Goal: Entertainment & Leisure: Browse casually

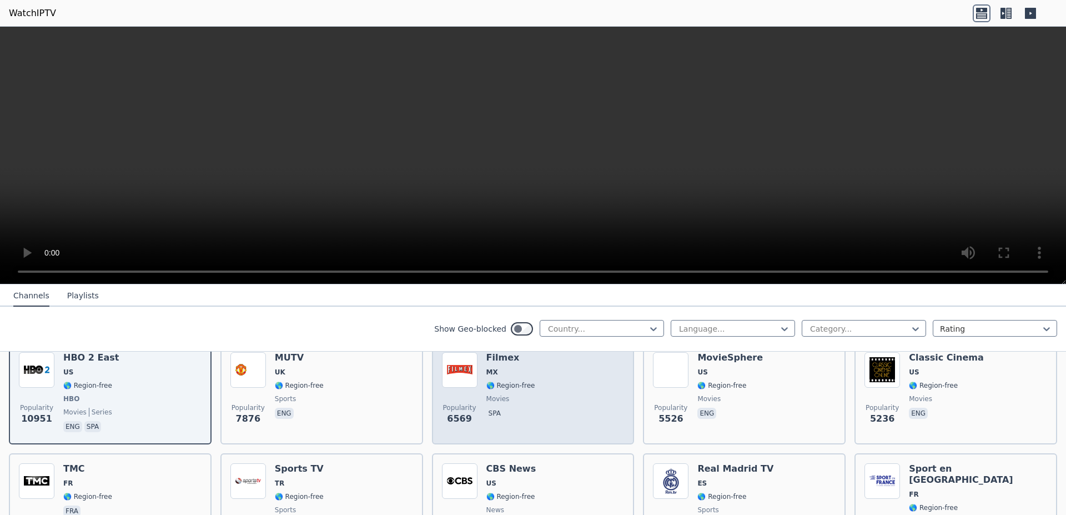
scroll to position [210, 0]
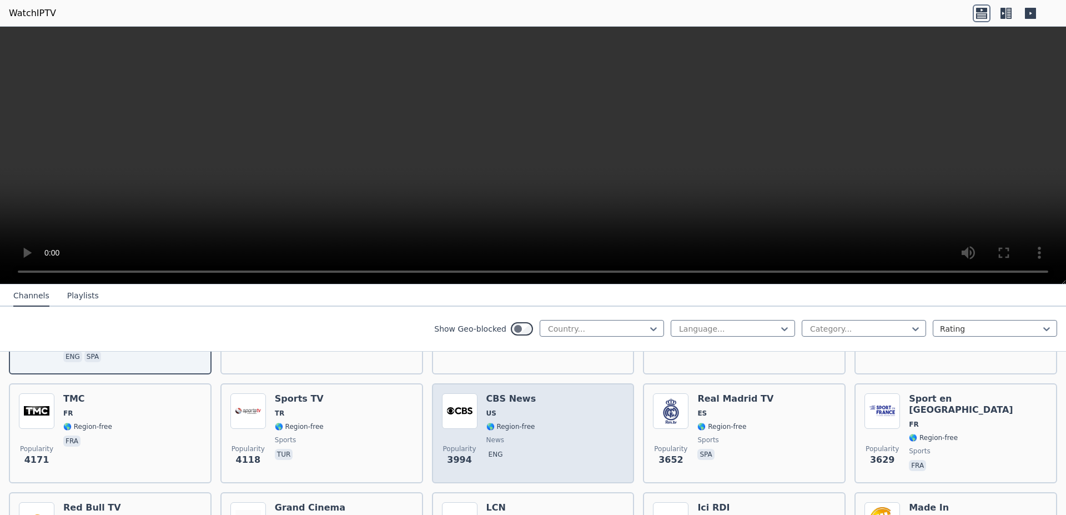
click at [467, 409] on img at bounding box center [460, 411] width 36 height 36
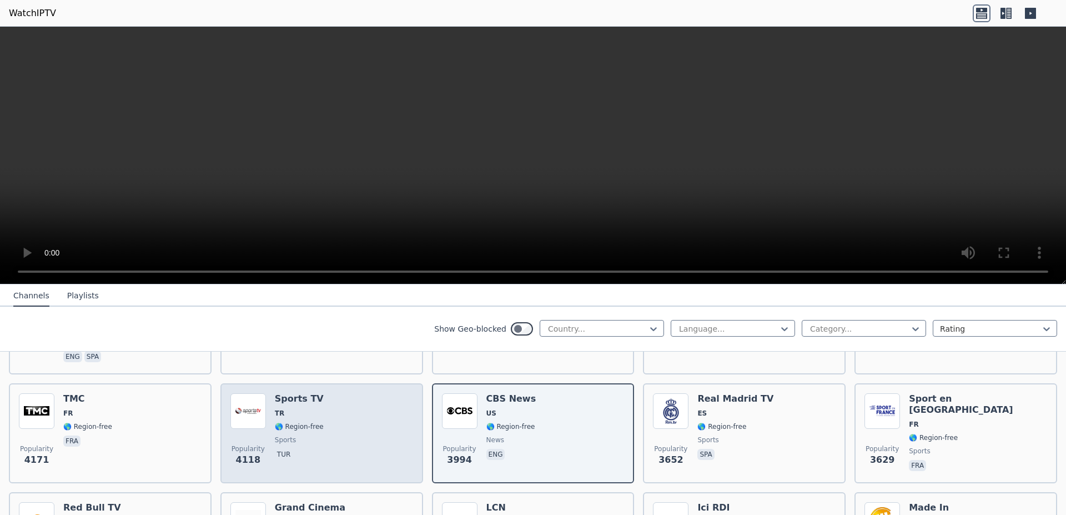
click at [305, 399] on div "Sports TV TR 🌎 Region-free sports tur" at bounding box center [299, 433] width 49 height 80
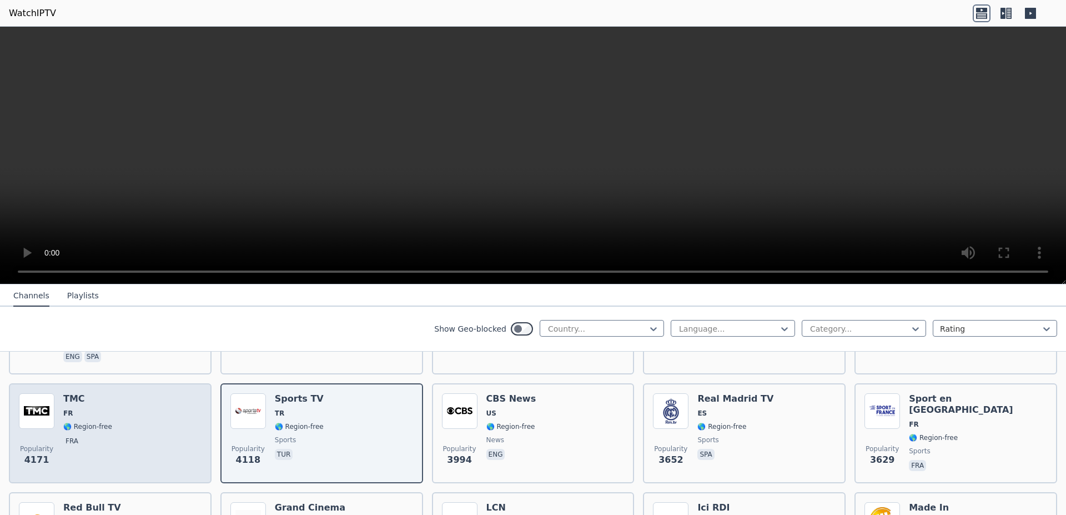
click at [99, 409] on span "FR" at bounding box center [87, 413] width 49 height 9
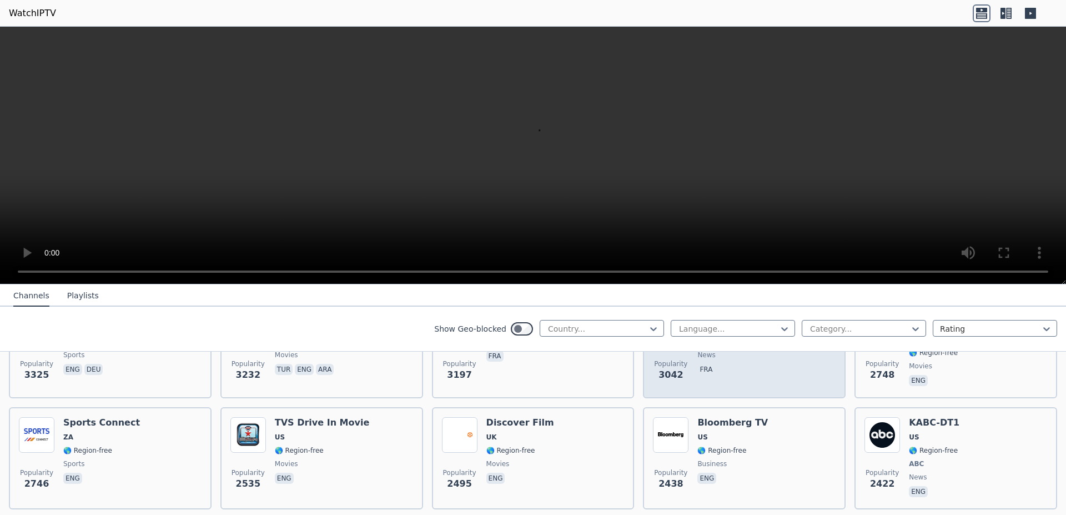
scroll to position [420, 0]
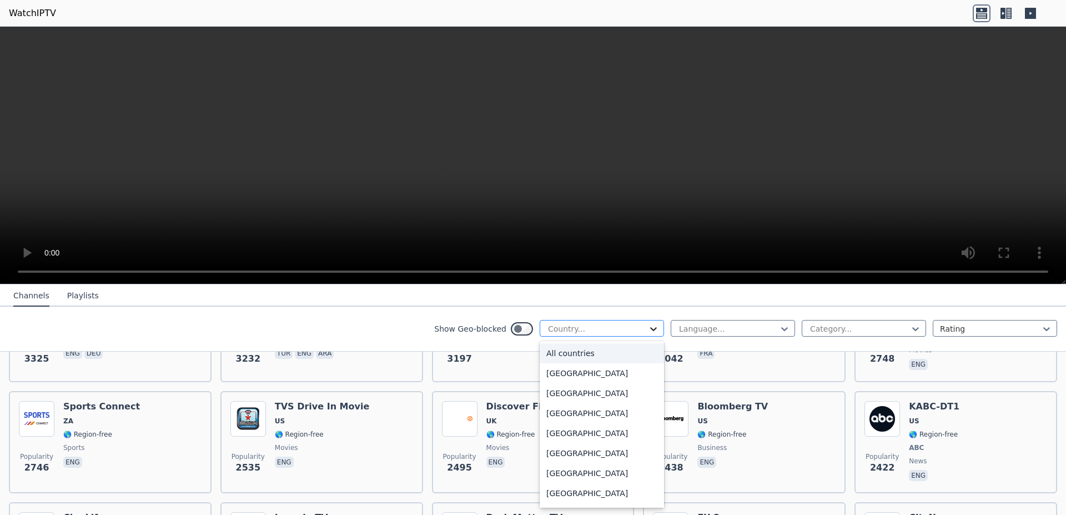
click at [648, 328] on icon at bounding box center [653, 328] width 11 height 11
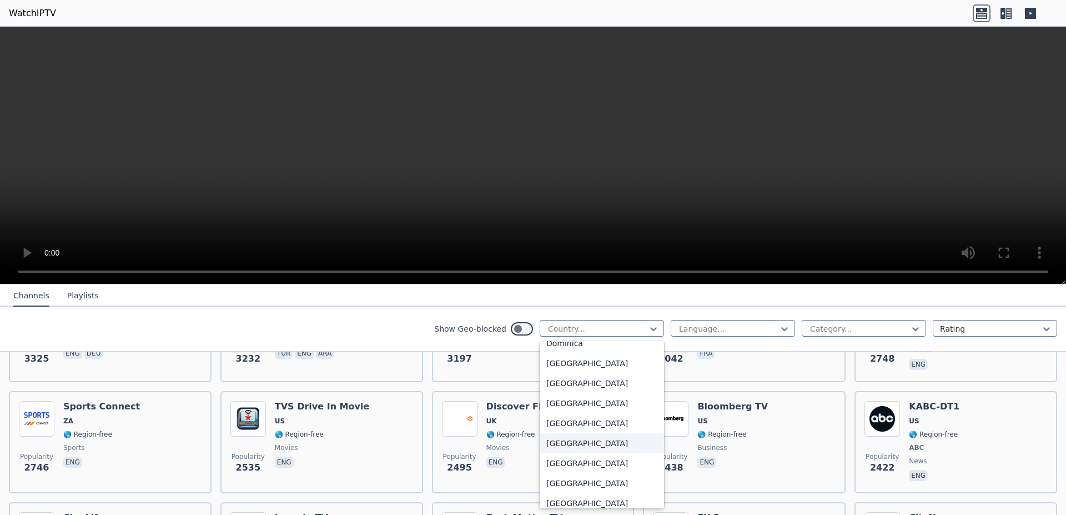
click at [564, 450] on div "[GEOGRAPHIC_DATA]" at bounding box center [602, 443] width 124 height 20
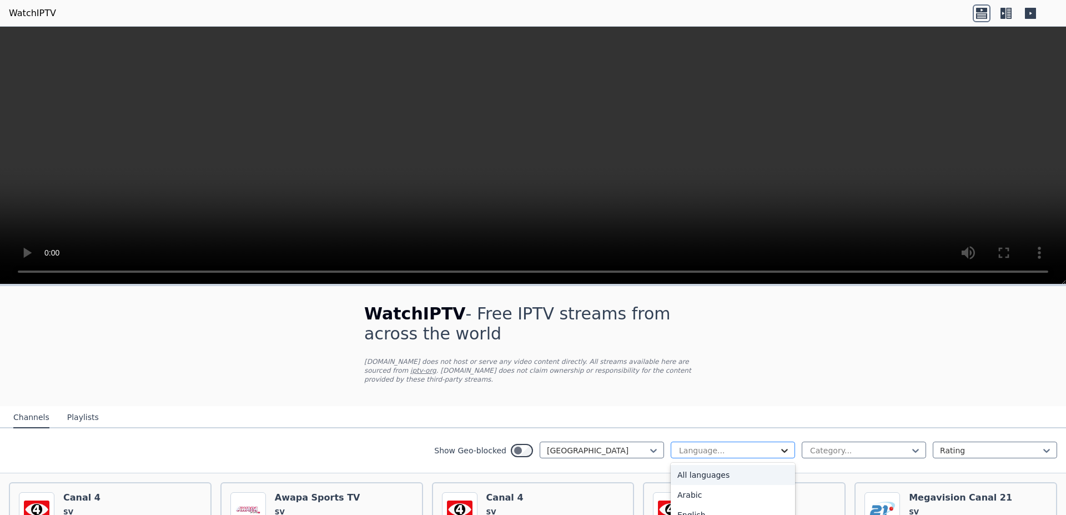
click at [779, 445] on icon at bounding box center [784, 450] width 11 height 11
click at [692, 495] on div "Spanish" at bounding box center [733, 505] width 124 height 20
click at [910, 445] on icon at bounding box center [915, 450] width 11 height 11
click at [842, 465] on div "All categories" at bounding box center [864, 475] width 124 height 20
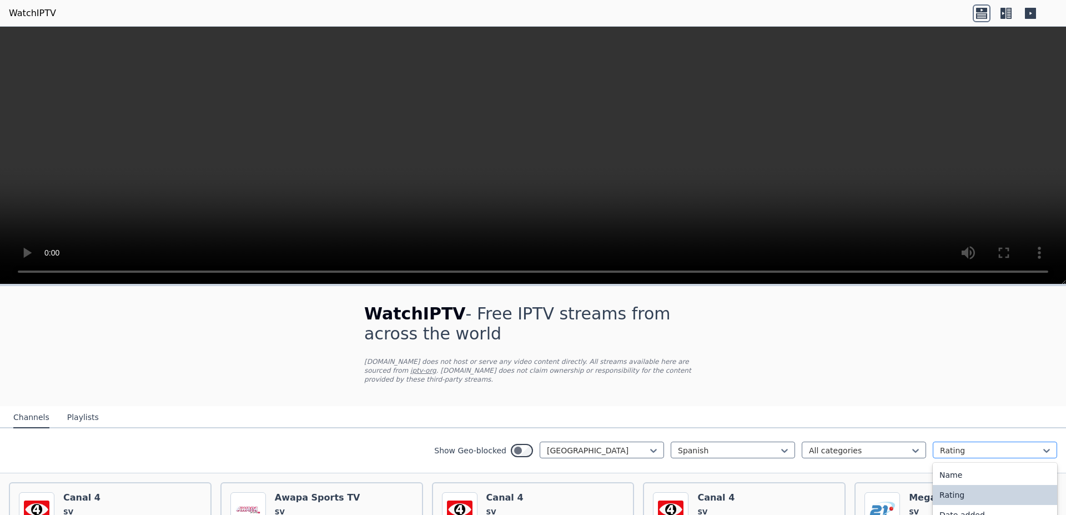
click at [978, 445] on div at bounding box center [990, 450] width 101 height 11
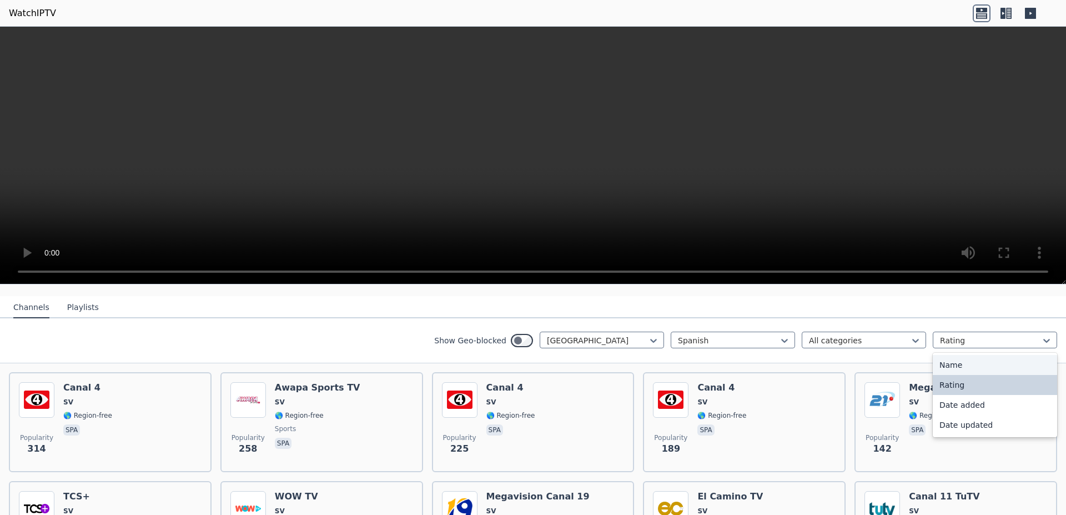
scroll to position [120, 0]
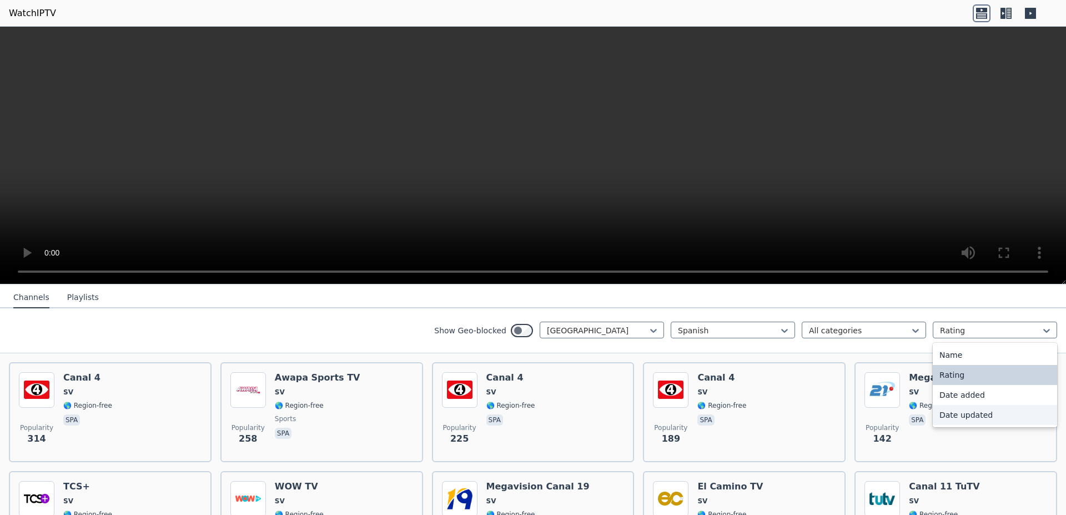
click at [896, 293] on nav "Channels Playlists" at bounding box center [533, 297] width 1066 height 22
click at [76, 294] on button "Playlists" at bounding box center [83, 297] width 32 height 21
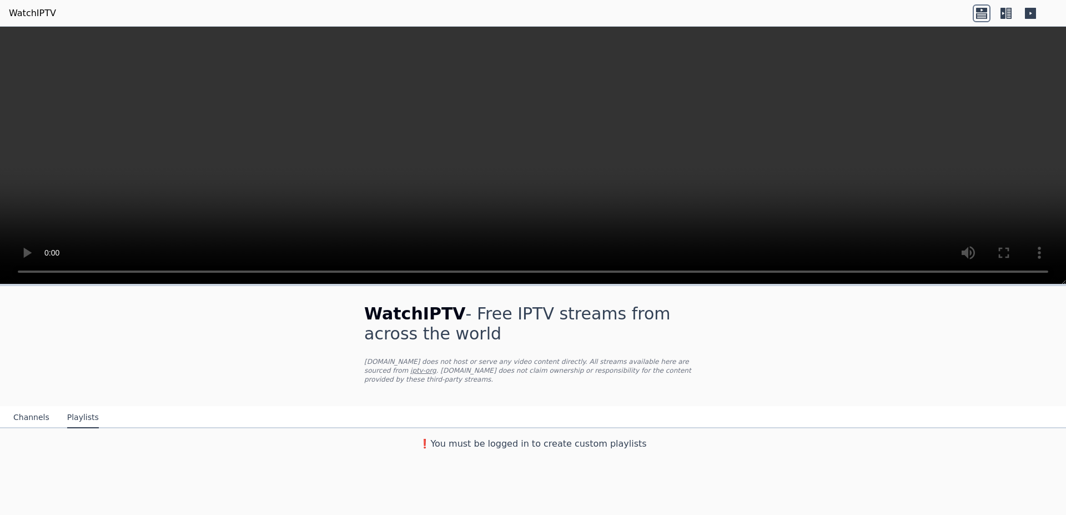
scroll to position [0, 0]
click at [568, 437] on h3 "❗️You must be logged in to create custom playlists" at bounding box center [533, 443] width 373 height 13
click at [639, 442] on div "❗️You must be logged in to create custom playlists" at bounding box center [533, 441] width 1066 height 27
click at [613, 438] on h3 "❗️You must be logged in to create custom playlists" at bounding box center [533, 443] width 373 height 13
click at [34, 413] on button "Channels" at bounding box center [31, 417] width 36 height 21
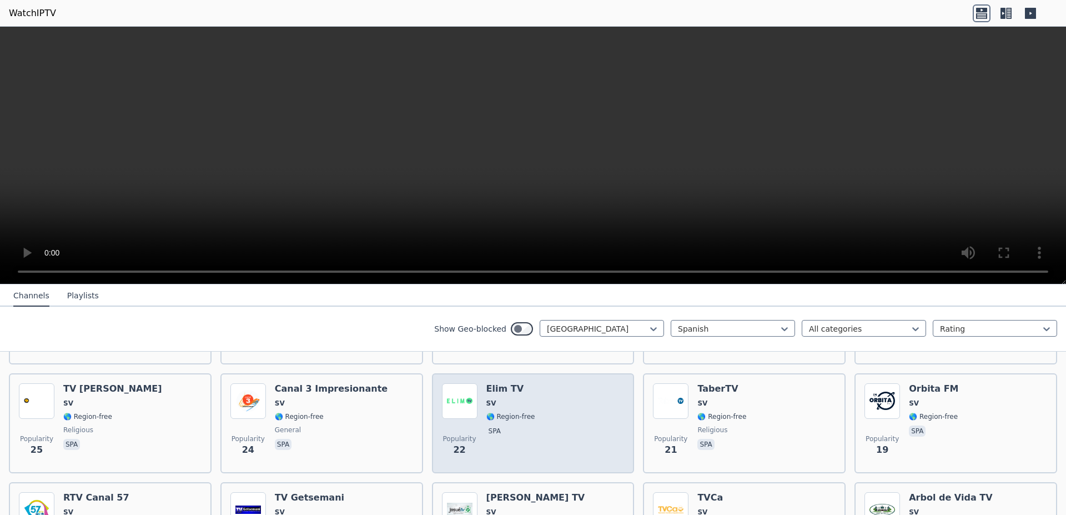
scroll to position [350, 0]
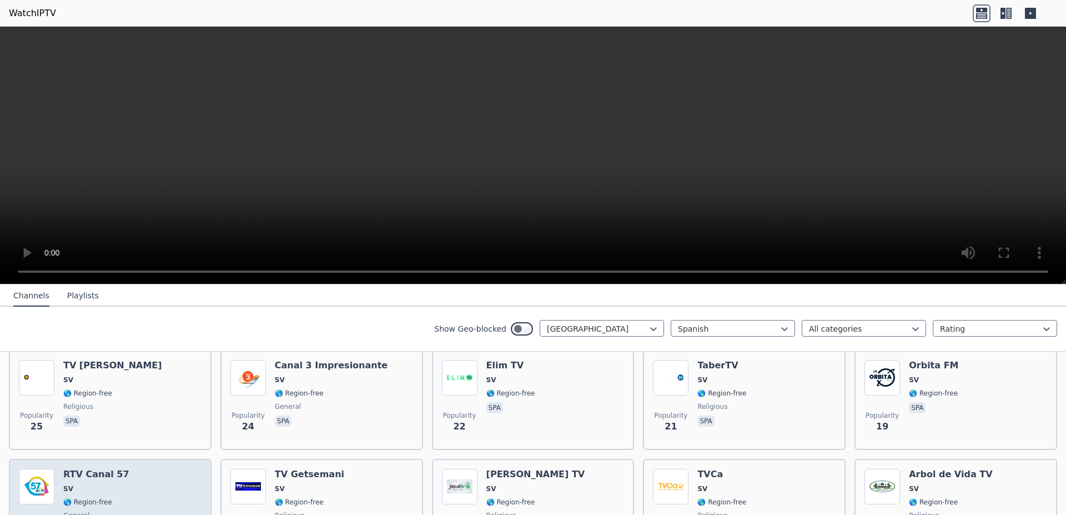
click at [132, 488] on div "Popularity 18 RTV Canal 57 SV 🌎 Region-free general spa" at bounding box center [110, 509] width 183 height 80
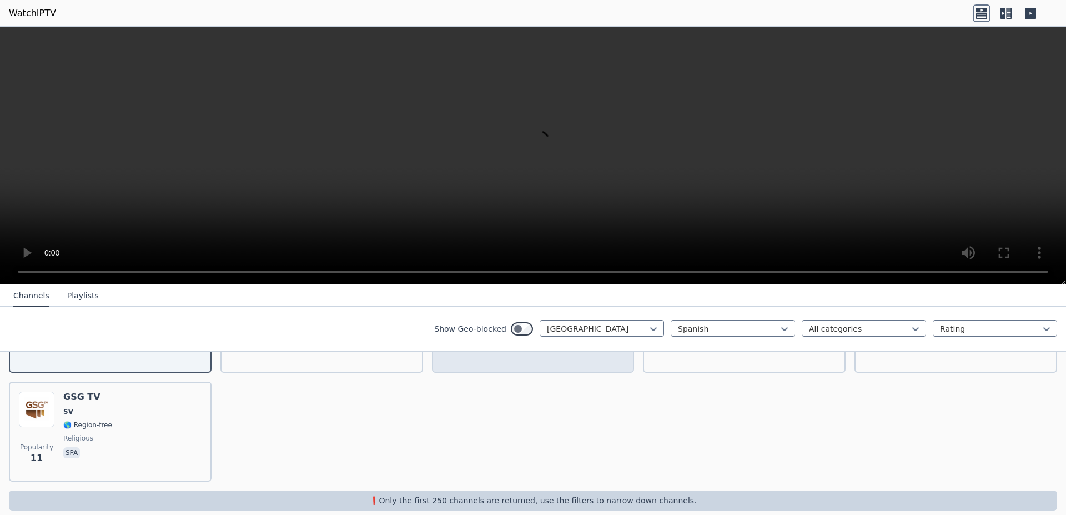
scroll to position [540, 0]
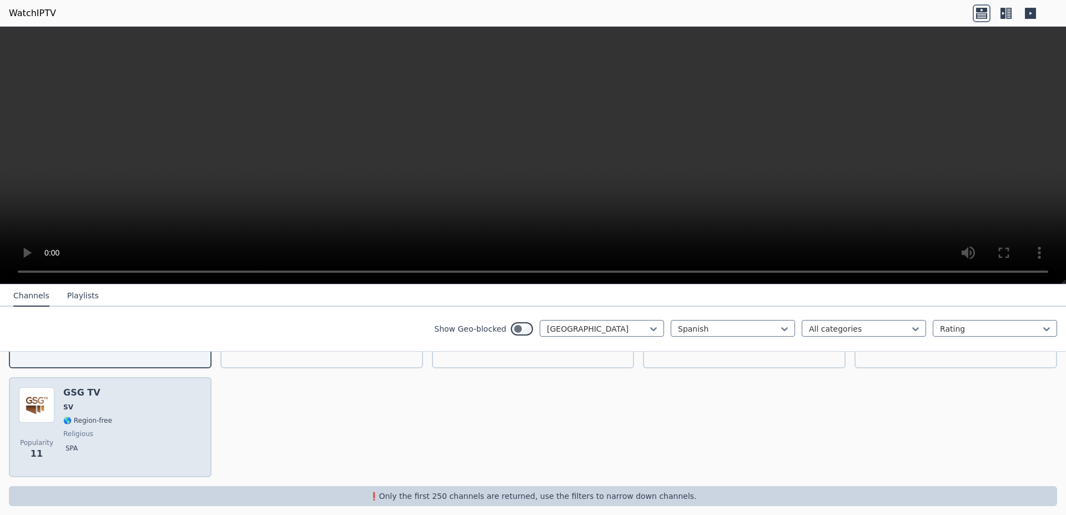
click at [132, 418] on div "Popularity 11 GSG TV SV 🌎 Region-free religious spa" at bounding box center [110, 427] width 183 height 80
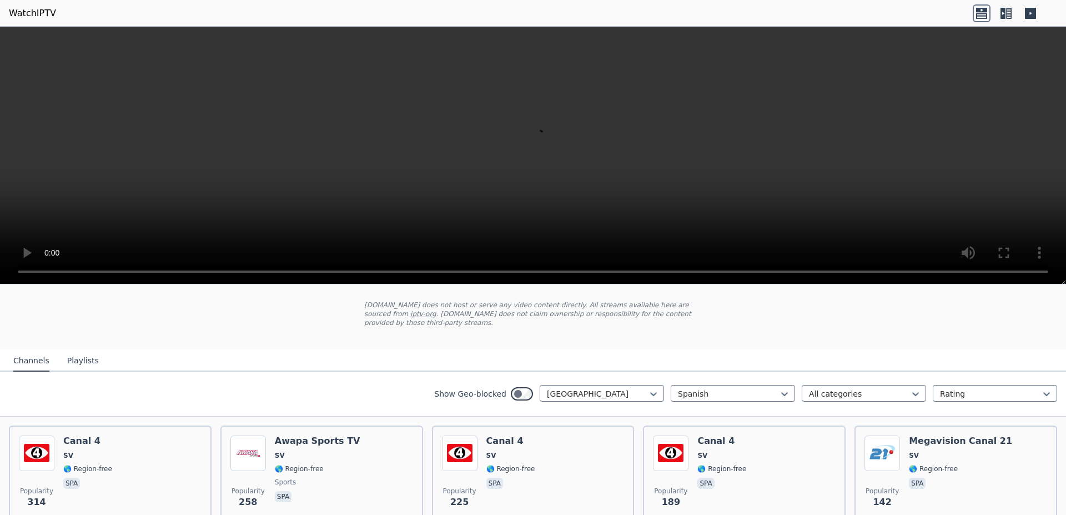
scroll to position [51, 0]
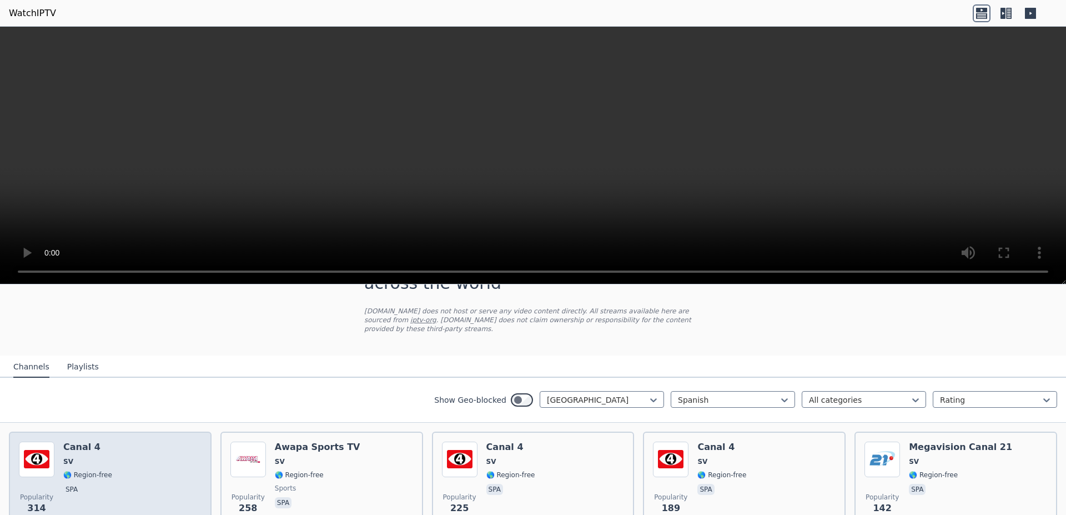
click at [111, 458] on div "Popularity 314 Canal 4 SV 🌎 Region-free spa" at bounding box center [110, 482] width 183 height 80
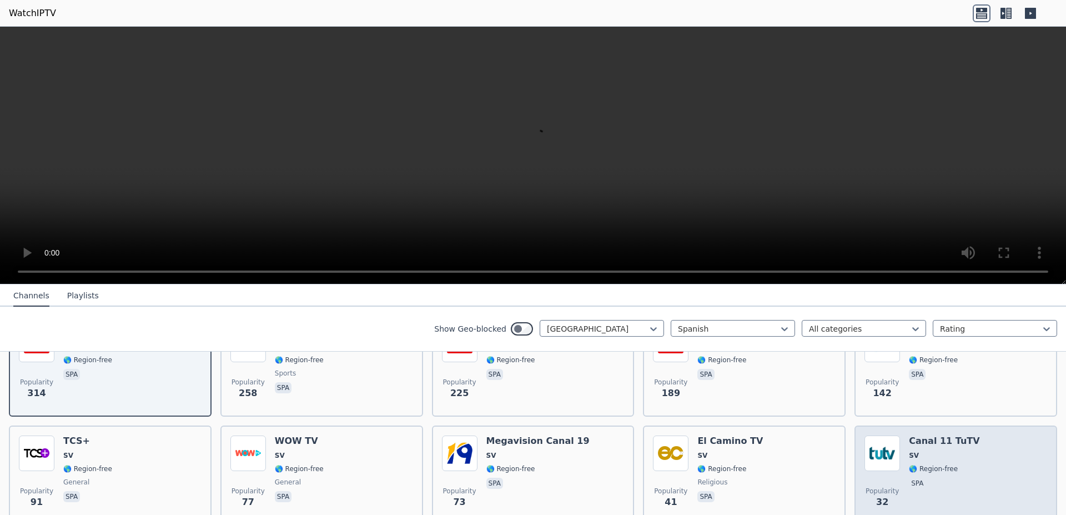
scroll to position [191, 0]
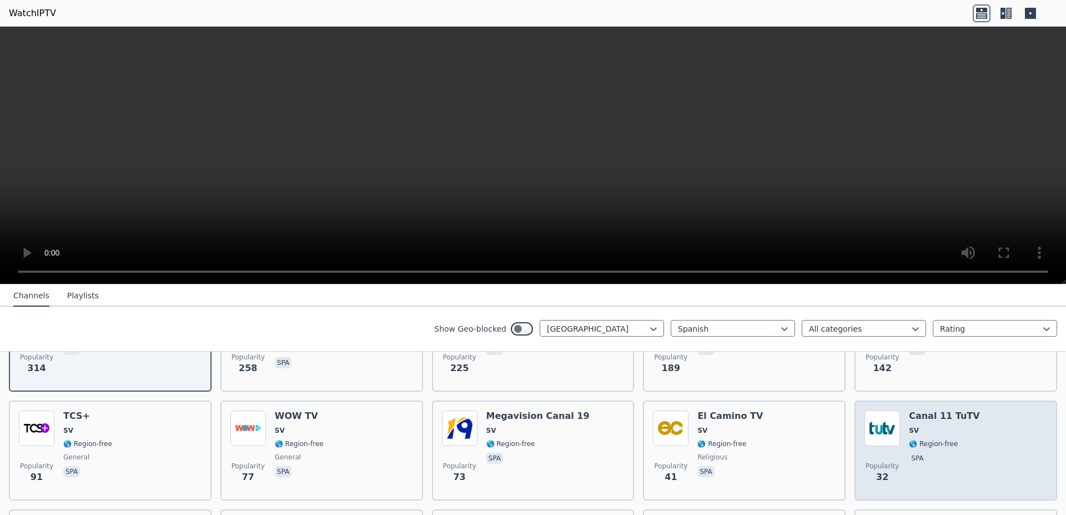
click at [930, 443] on div "Canal 11 TuTV SV 🌎 Region-free spa" at bounding box center [944, 450] width 71 height 80
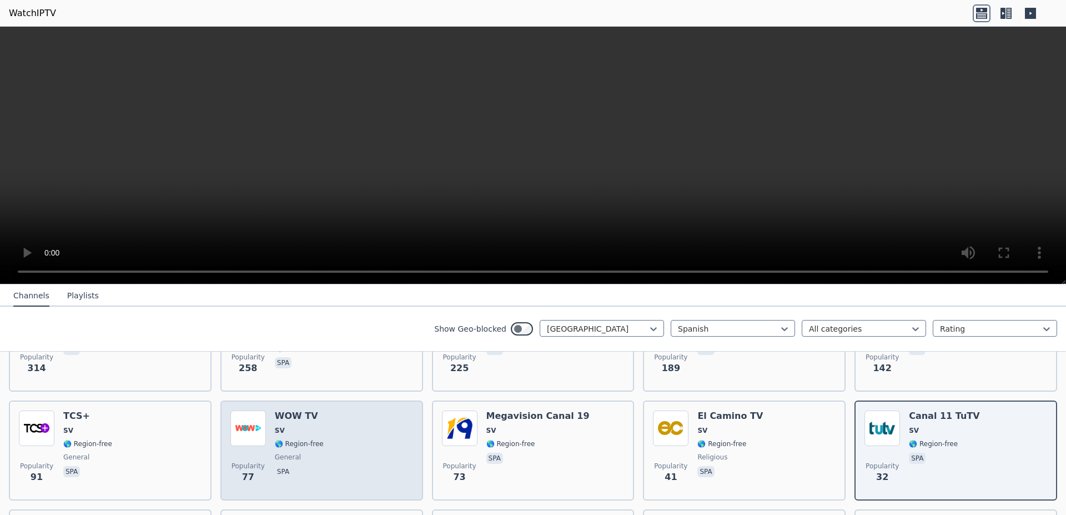
click at [330, 415] on div "Popularity 77 WOW TV SV 🌎 Region-free general spa" at bounding box center [321, 450] width 183 height 80
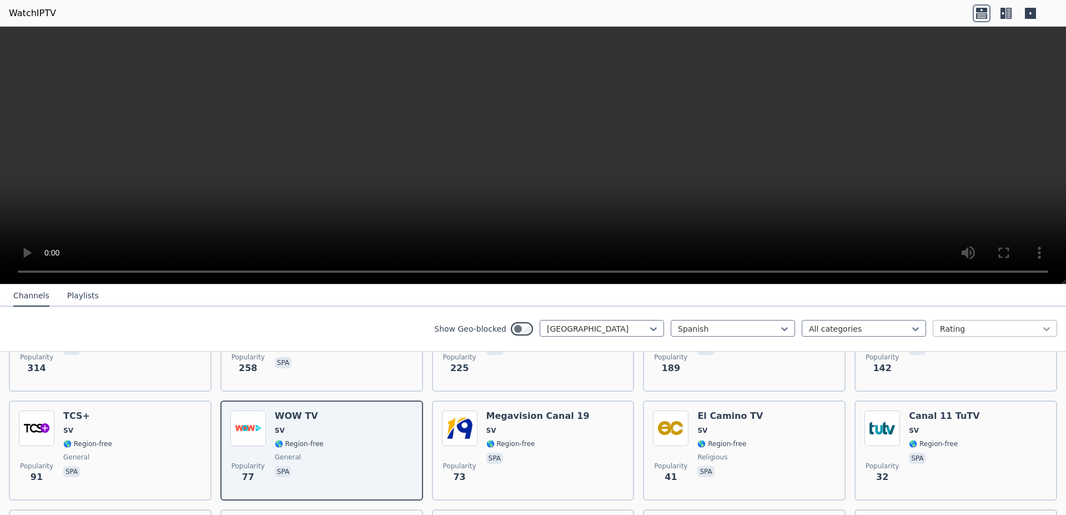
click at [1041, 328] on icon at bounding box center [1046, 328] width 11 height 11
click at [965, 413] on div "Date updated" at bounding box center [995, 413] width 124 height 20
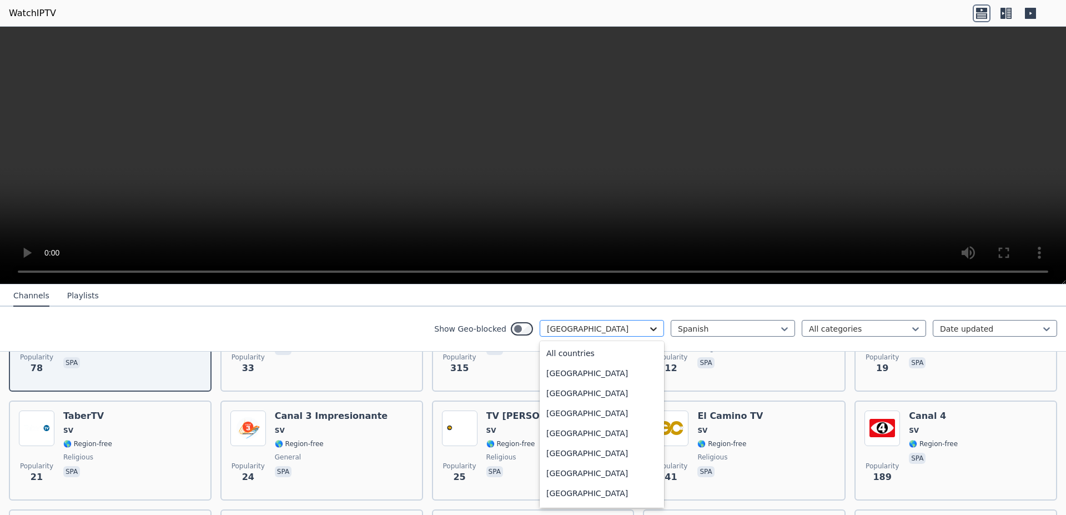
drag, startPoint x: 645, startPoint y: 327, endPoint x: 653, endPoint y: 325, distance: 8.1
click at [648, 327] on icon at bounding box center [653, 328] width 11 height 11
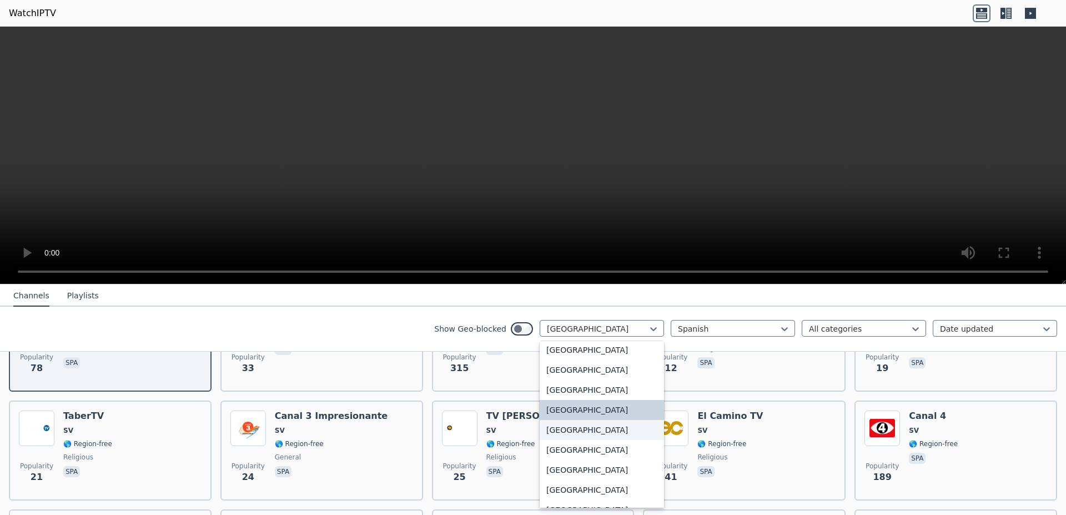
scroll to position [1013, 0]
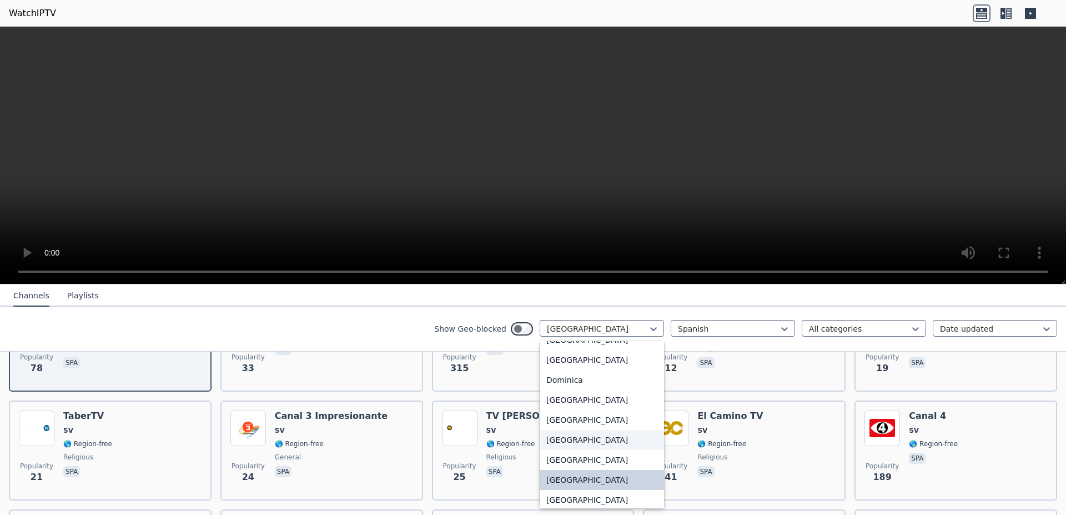
click at [542, 450] on div "[GEOGRAPHIC_DATA]" at bounding box center [602, 440] width 124 height 20
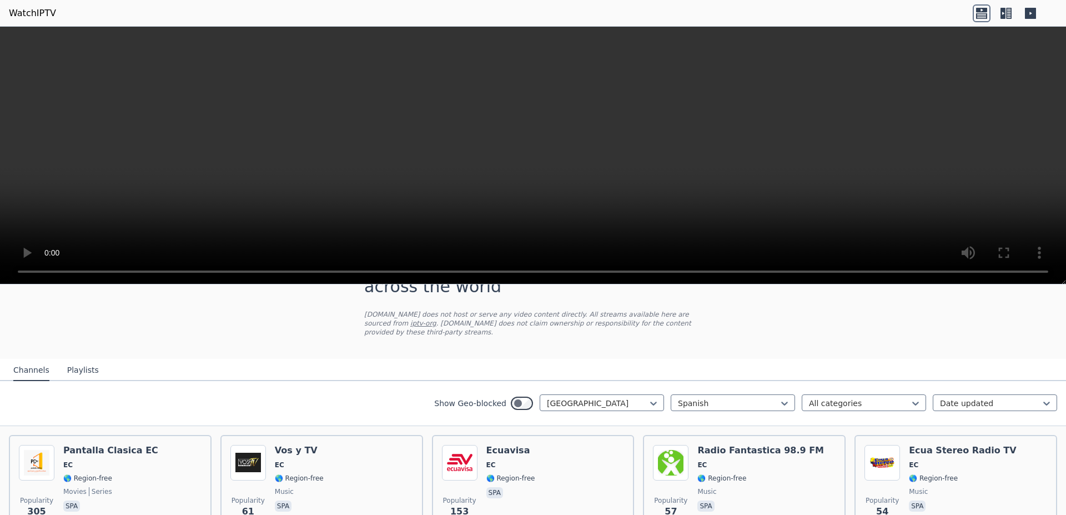
scroll to position [70, 0]
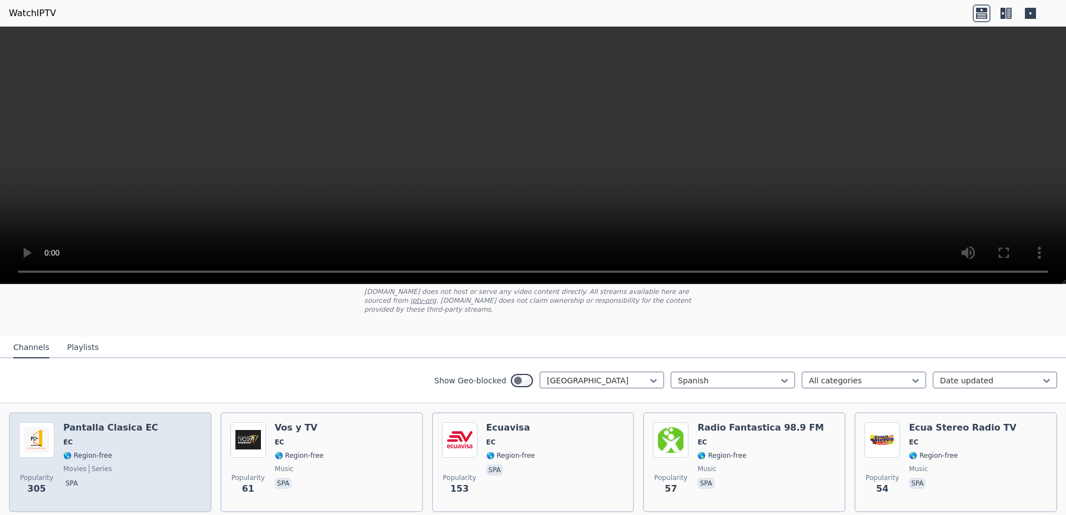
click at [143, 425] on div "Popularity 305 Pantalla Clasica EC EC 🌎 Region-free movies series spa" at bounding box center [110, 462] width 183 height 80
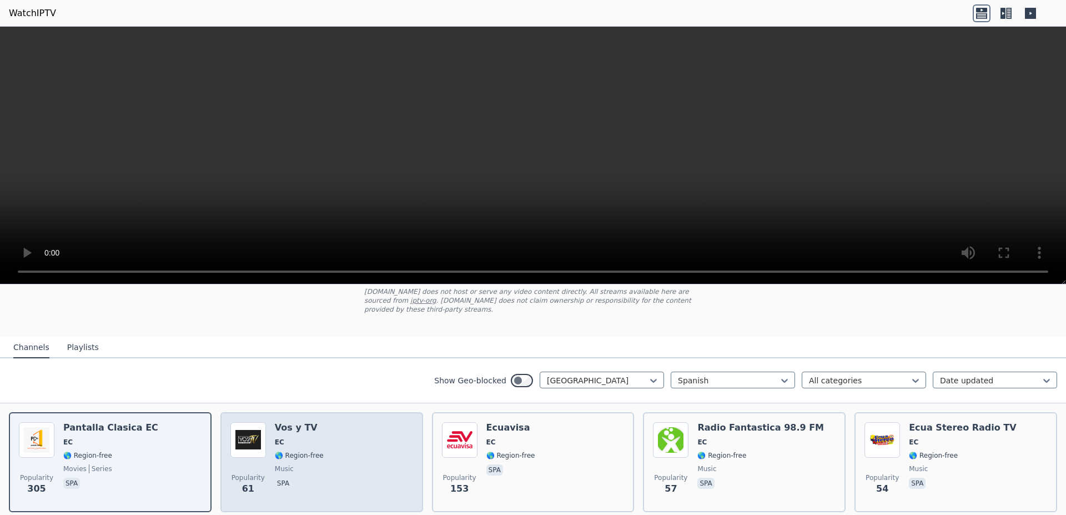
click at [318, 433] on div "Popularity 61 Vos y TV EC 🌎 Region-free music spa" at bounding box center [321, 462] width 183 height 80
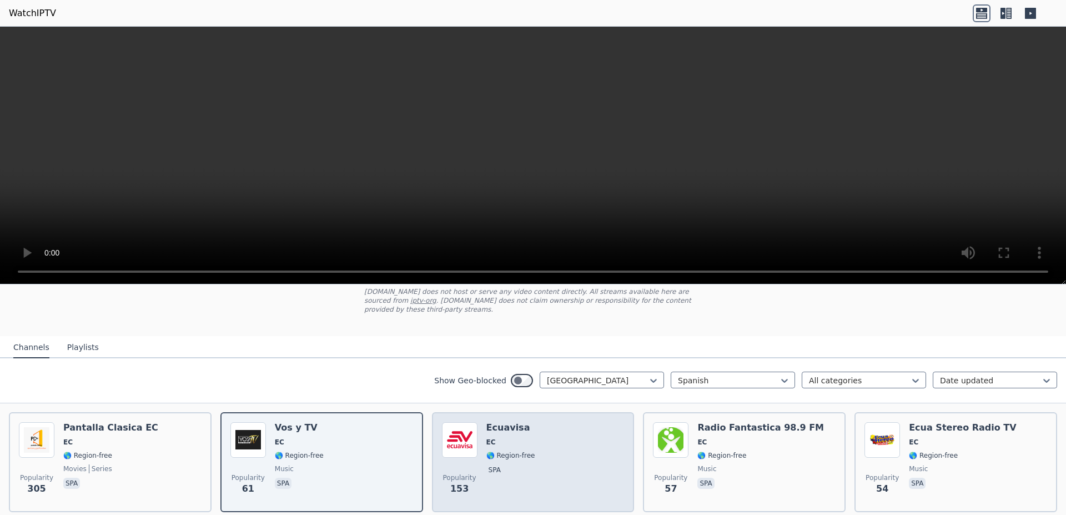
click at [534, 437] on div "Popularity 153 Ecuavisa EC 🌎 Region-free spa" at bounding box center [533, 462] width 183 height 80
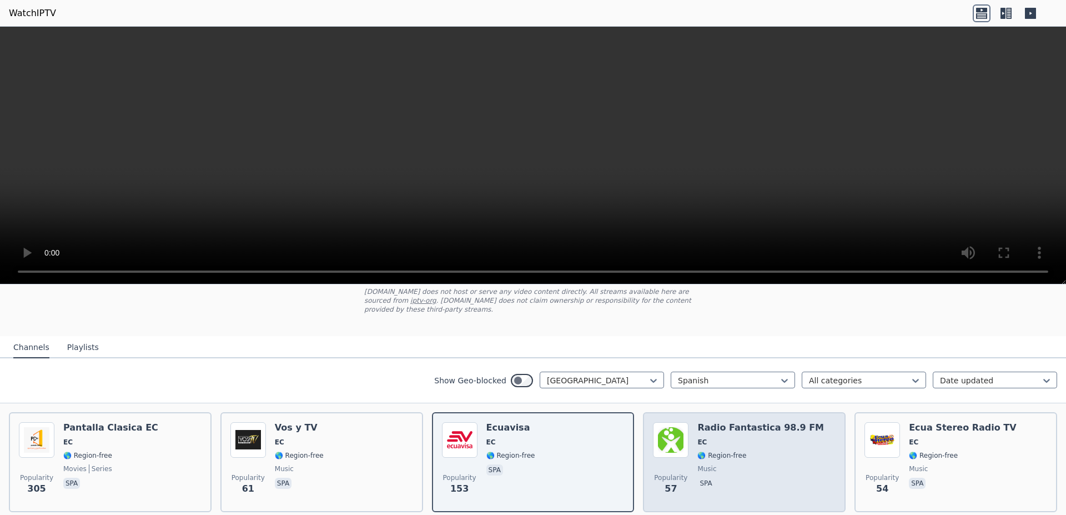
click at [779, 439] on div "Radio Fantastica 98.9 FM EC 🌎 Region-free music spa" at bounding box center [761, 462] width 127 height 80
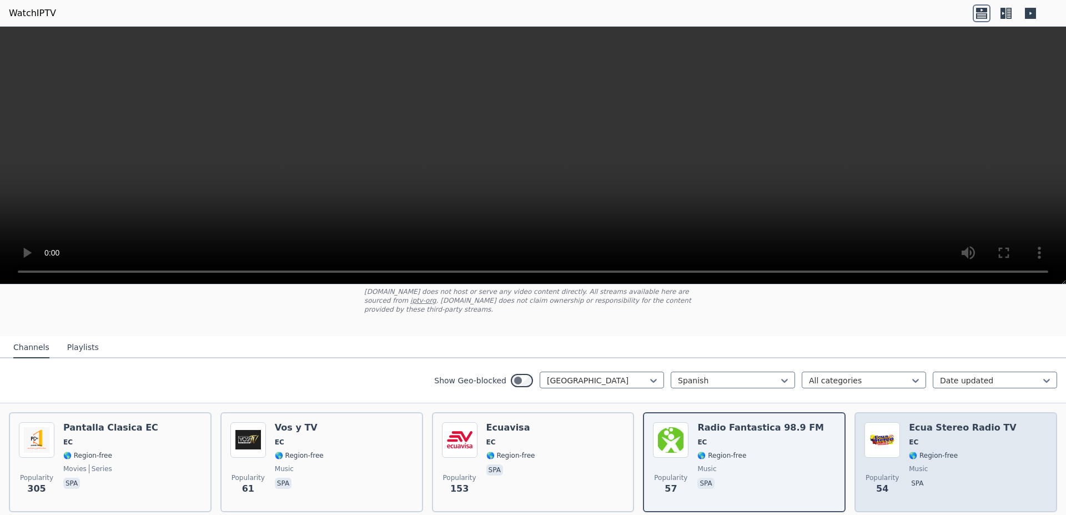
click at [970, 464] on span "music" at bounding box center [962, 468] width 107 height 9
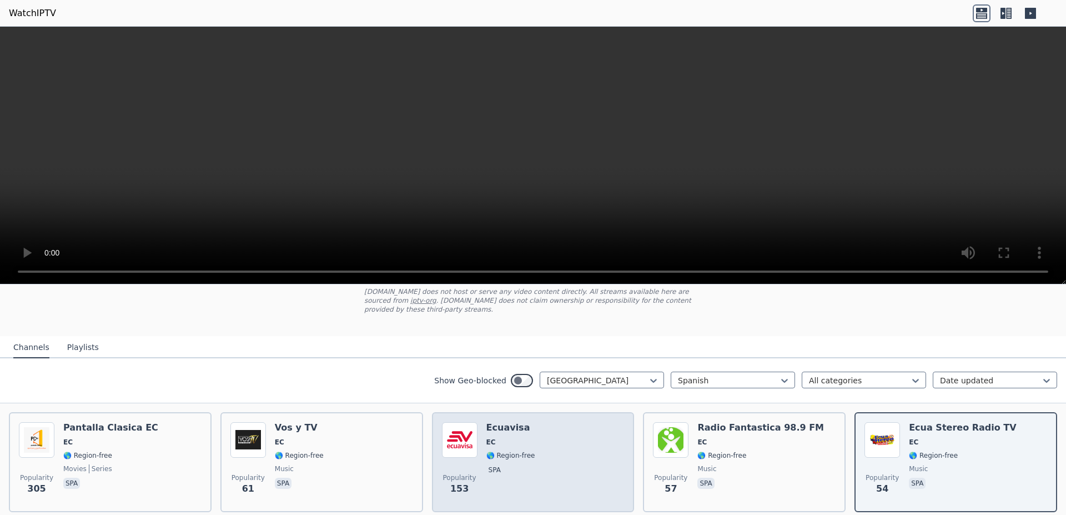
click at [564, 422] on div "Popularity 153 Ecuavisa EC 🌎 Region-free spa" at bounding box center [533, 462] width 183 height 80
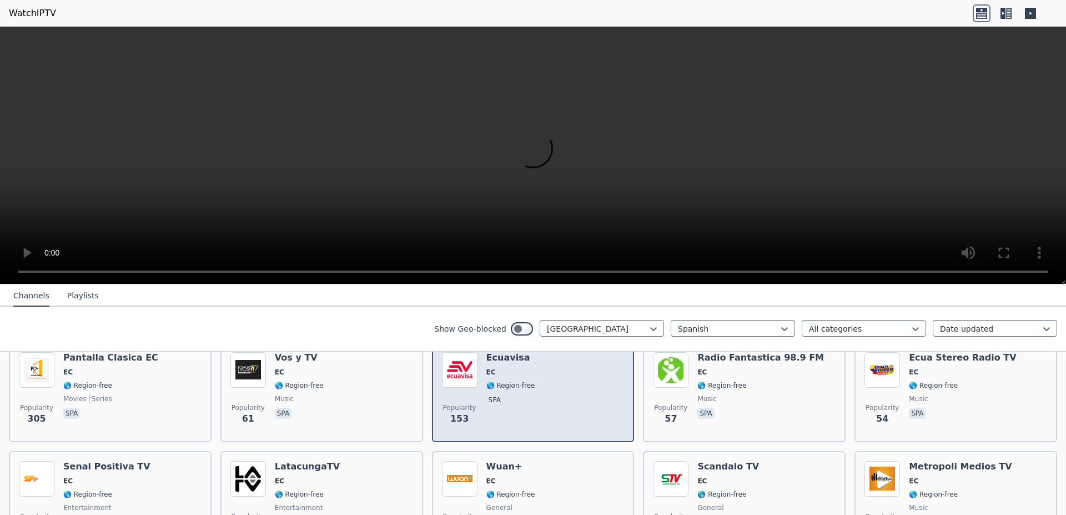
scroll to position [210, 0]
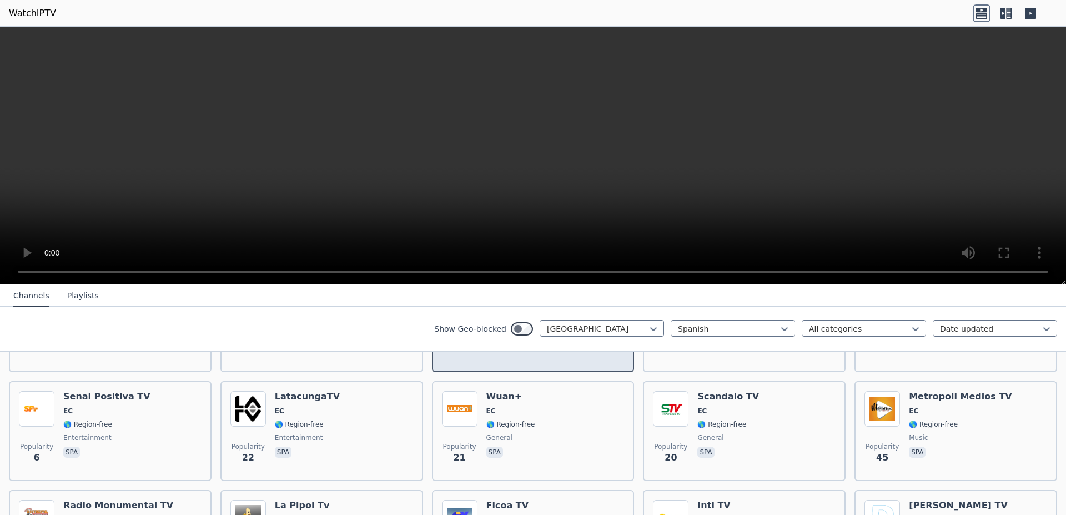
click at [565, 422] on div "Popularity 21 Wuan+ EC 🌎 Region-free general spa" at bounding box center [533, 431] width 183 height 80
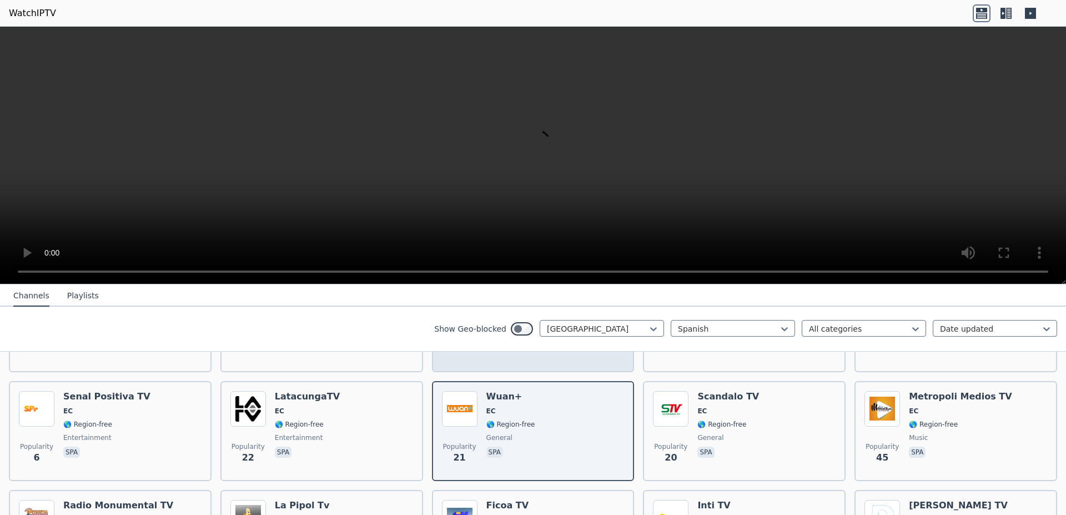
scroll to position [280, 0]
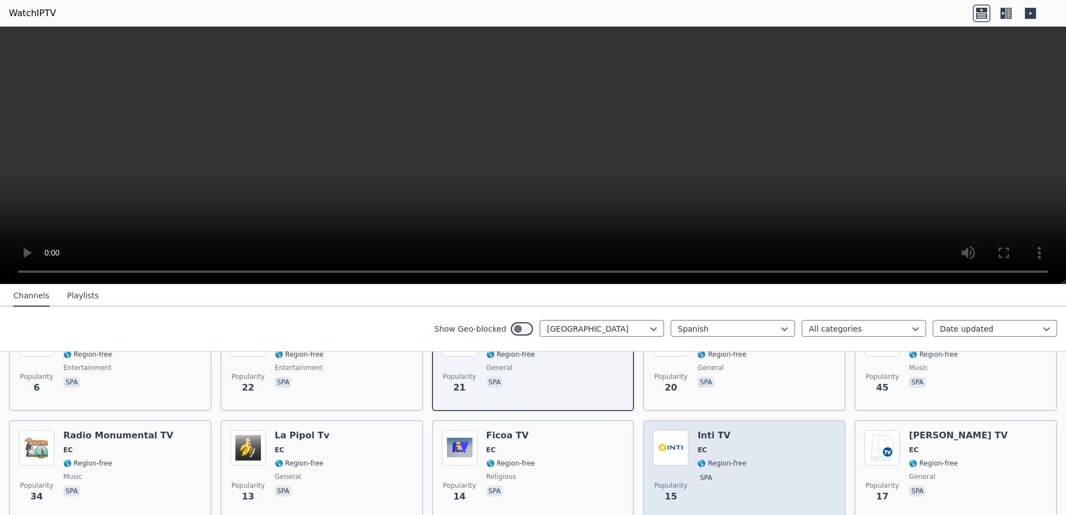
click at [749, 448] on div "Popularity 15 Inti TV EC 🌎 Region-free spa" at bounding box center [744, 470] width 183 height 80
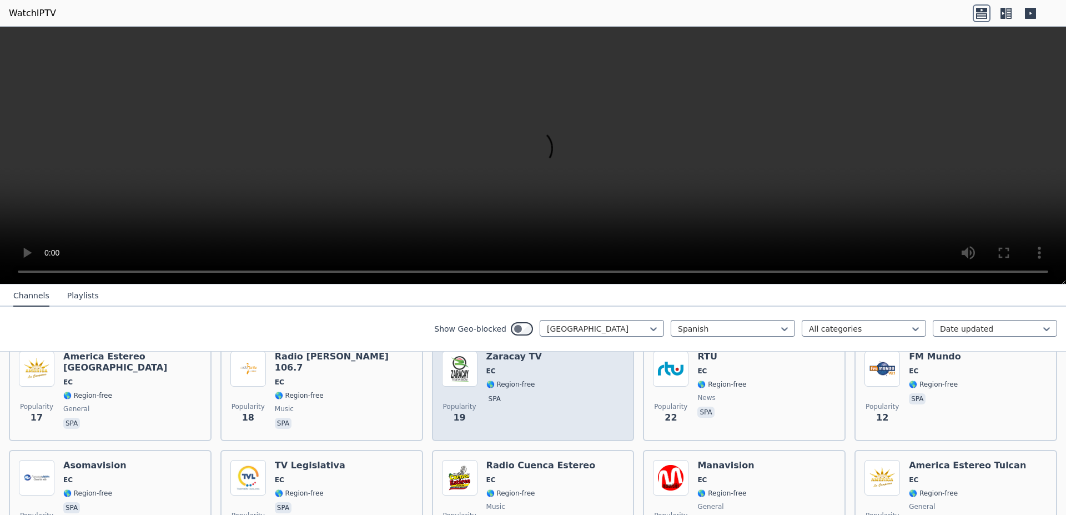
scroll to position [490, 0]
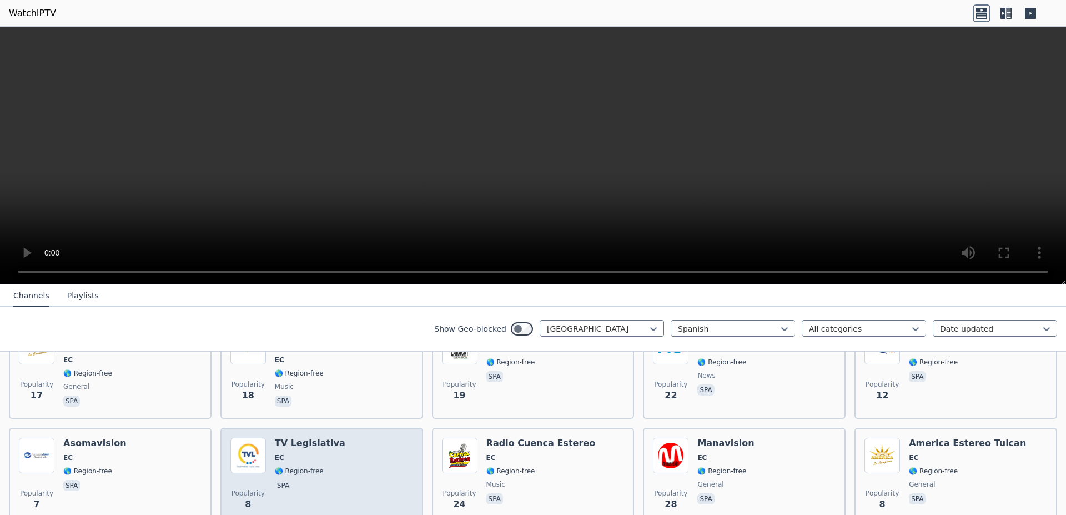
click at [309, 467] on span "🌎 Region-free" at bounding box center [299, 471] width 49 height 9
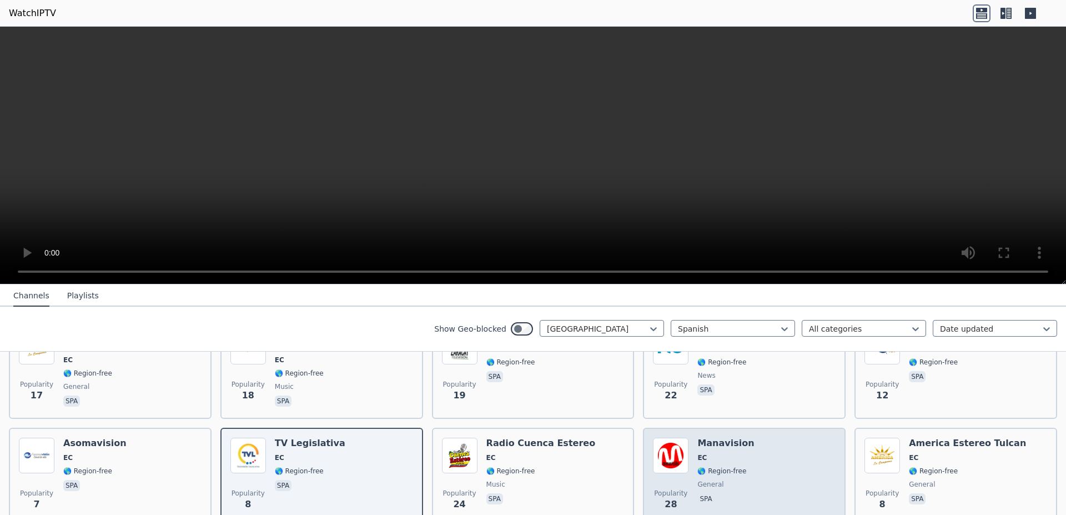
click at [746, 455] on div "Popularity 28 Manavision EC 🌎 Region-free general spa" at bounding box center [744, 478] width 183 height 80
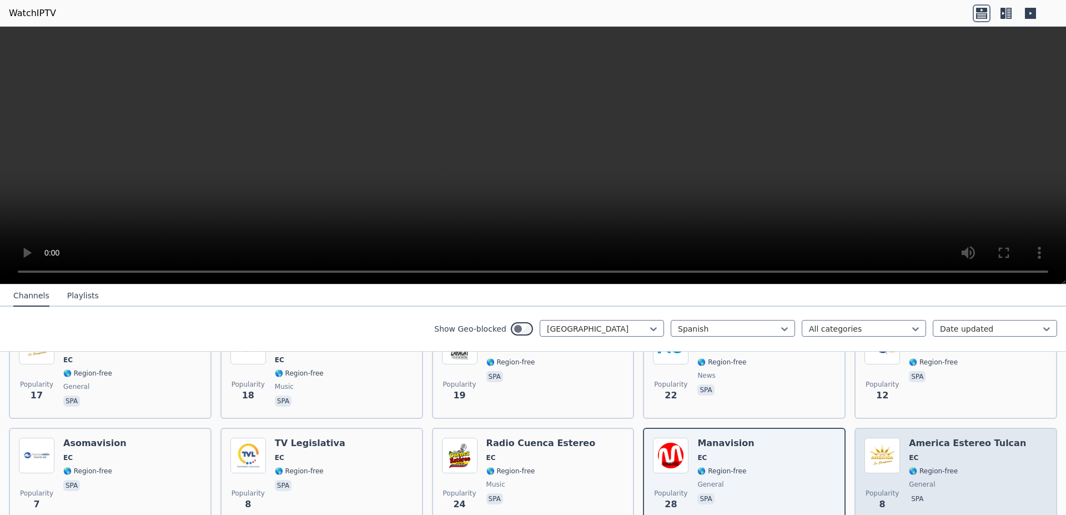
click at [938, 453] on span "EC" at bounding box center [967, 457] width 117 height 9
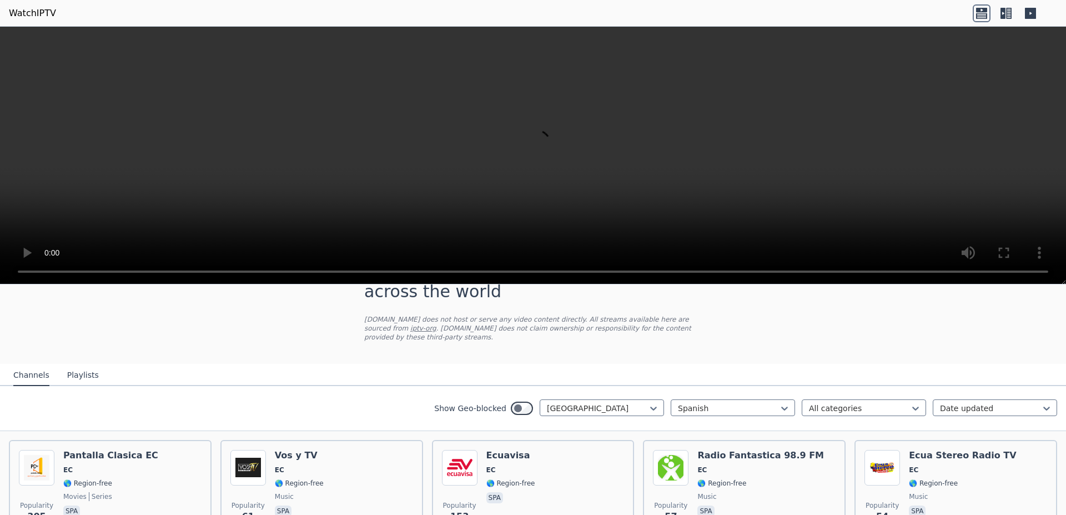
scroll to position [0, 0]
